Goal: Learn about a topic: Learn about a topic

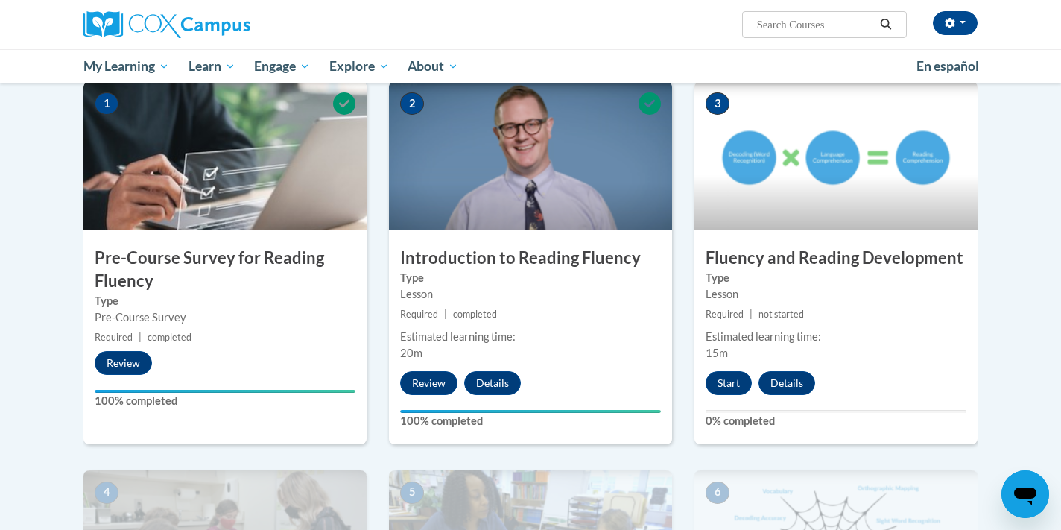
scroll to position [305, 0]
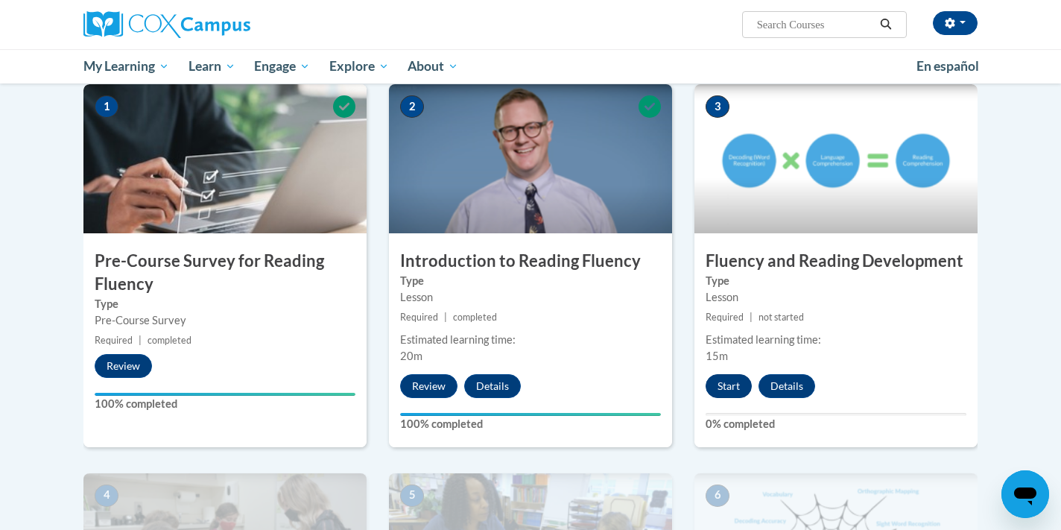
click at [719, 383] on button "Start" at bounding box center [729, 386] width 46 height 24
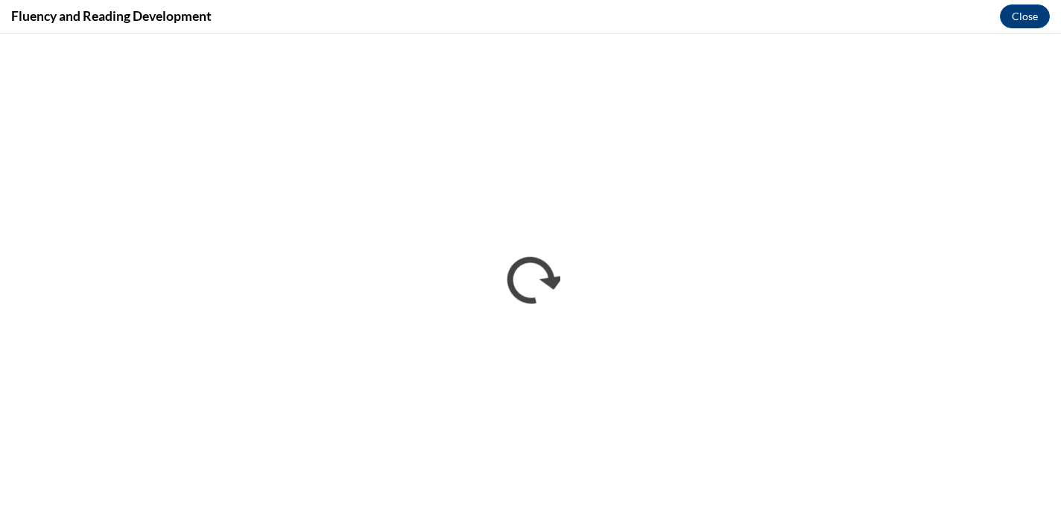
scroll to position [0, 0]
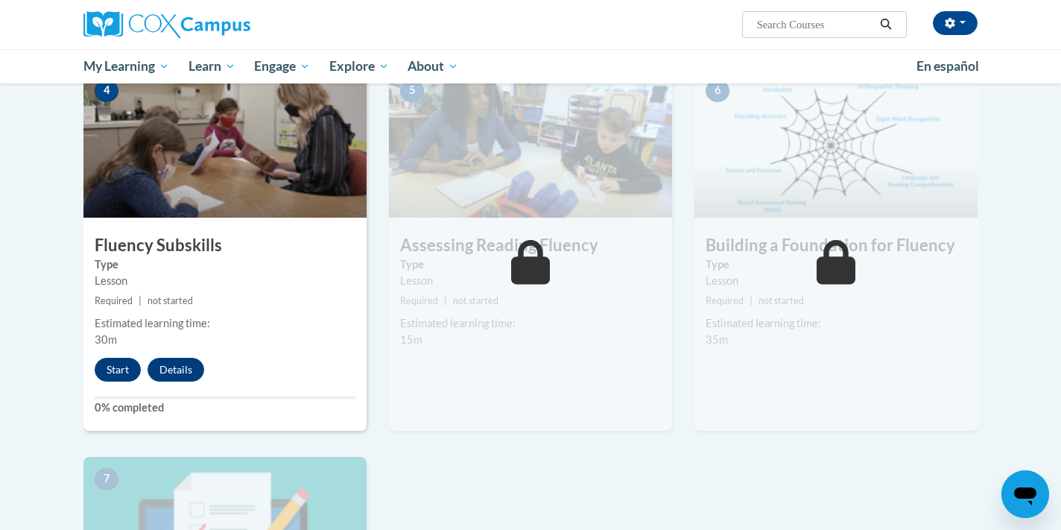
scroll to position [709, 0]
click at [126, 367] on button "Start" at bounding box center [118, 370] width 46 height 24
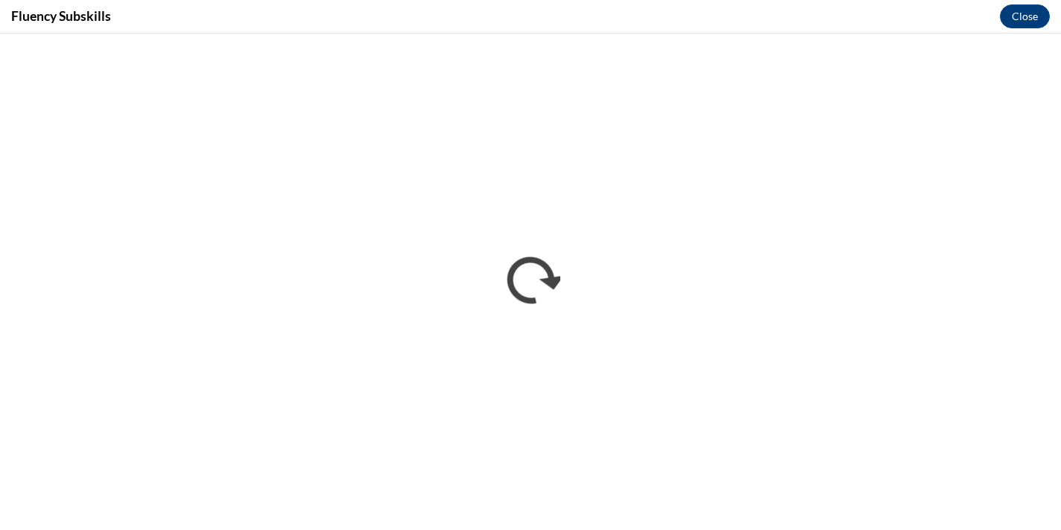
scroll to position [0, 0]
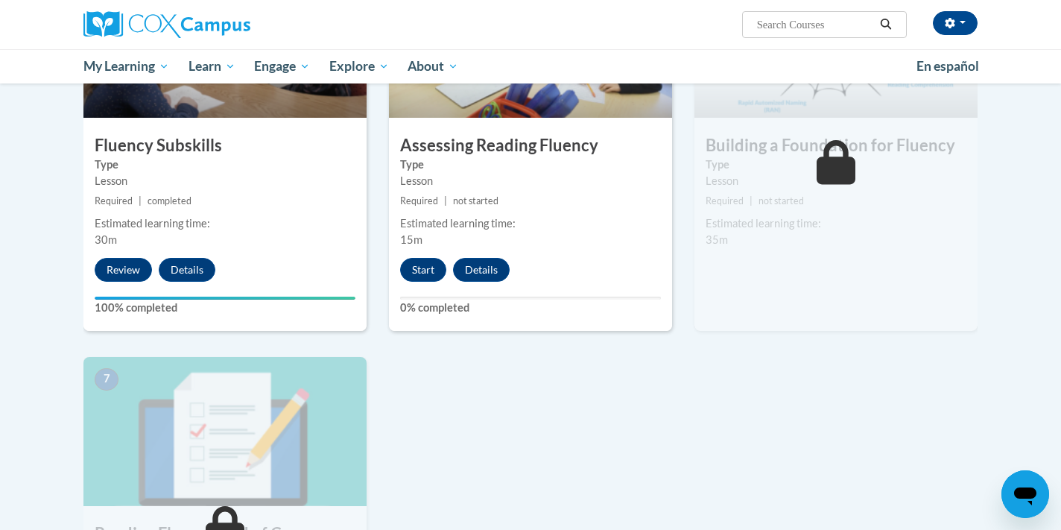
scroll to position [784, 0]
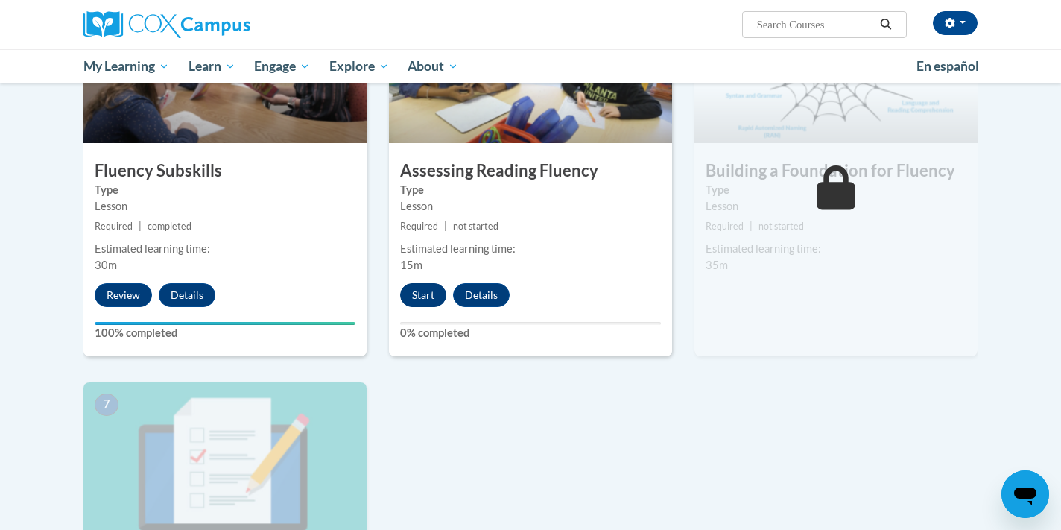
click at [421, 298] on button "Start" at bounding box center [423, 295] width 46 height 24
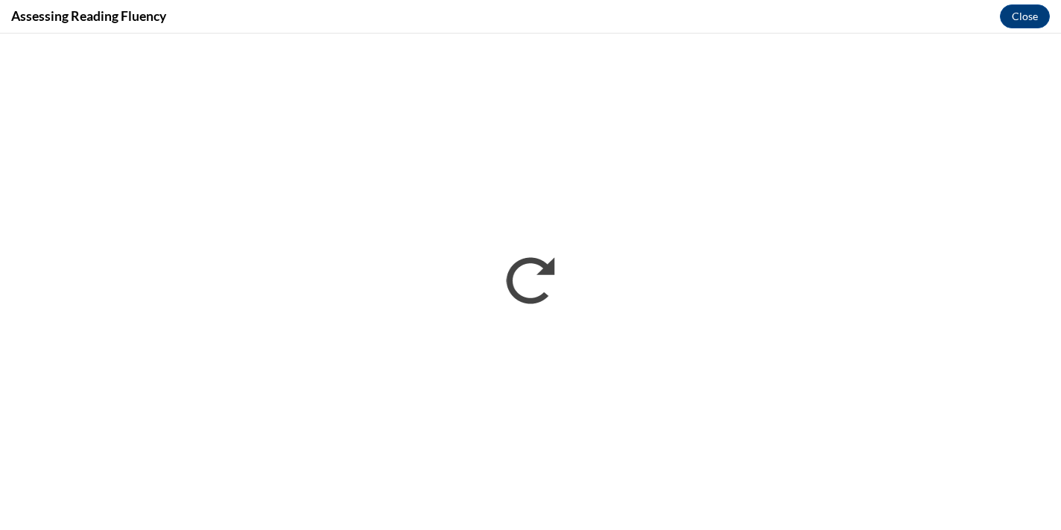
scroll to position [0, 0]
